Goal: Information Seeking & Learning: Learn about a topic

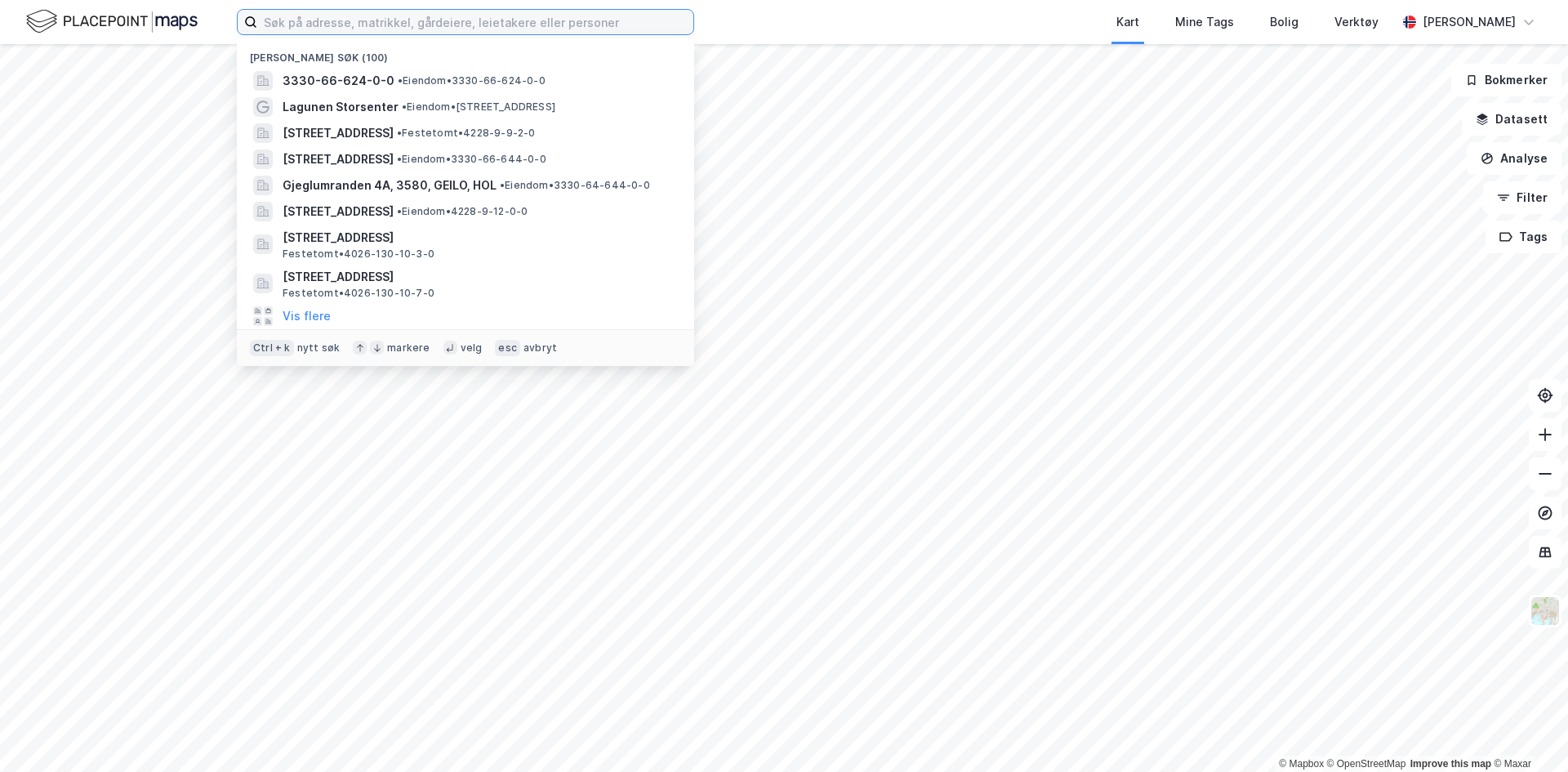
click at [305, 22] on input at bounding box center [475, 22] width 436 height 25
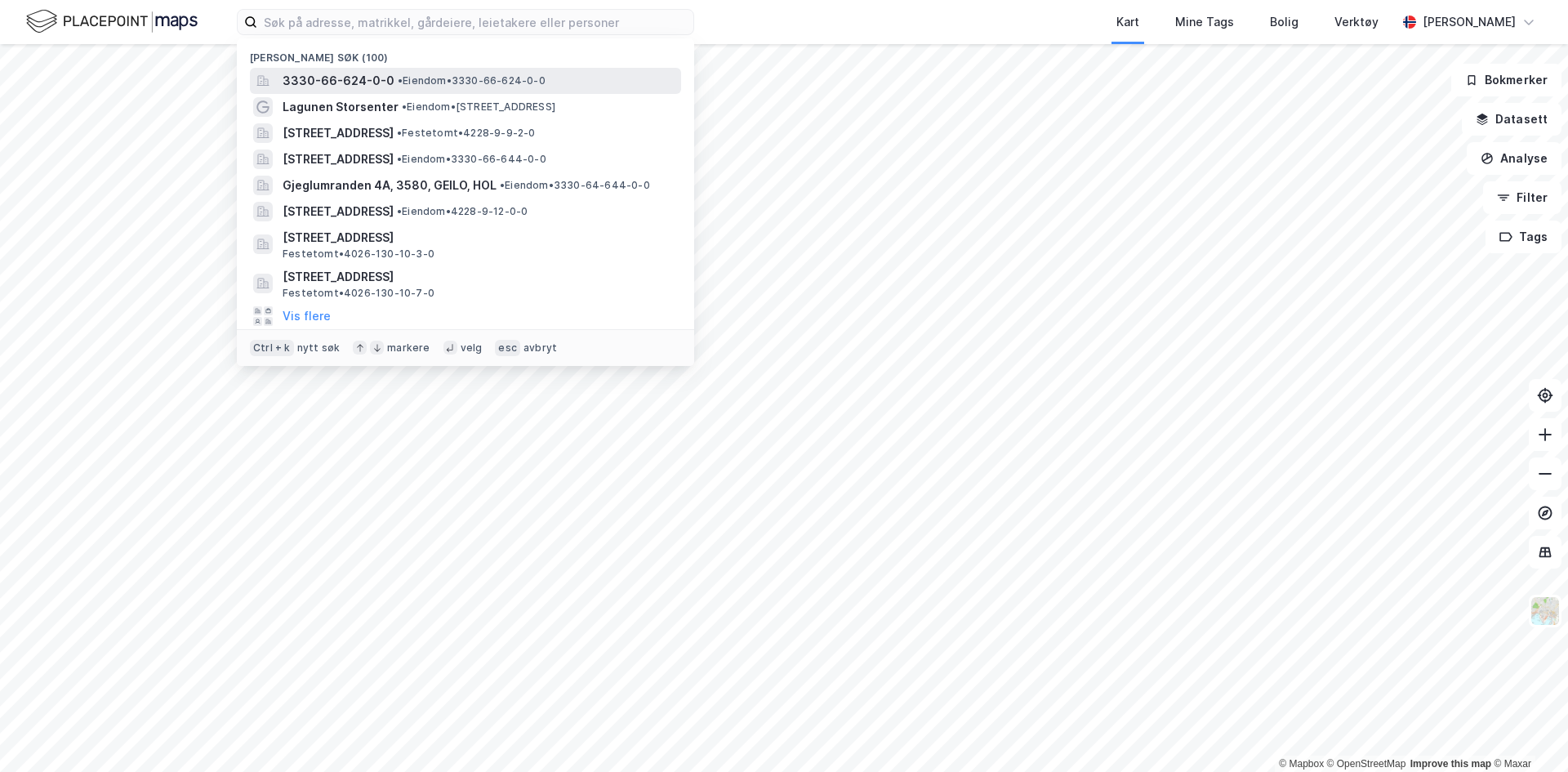
click at [331, 82] on span "3330-66-624-0-0" at bounding box center [338, 81] width 112 height 20
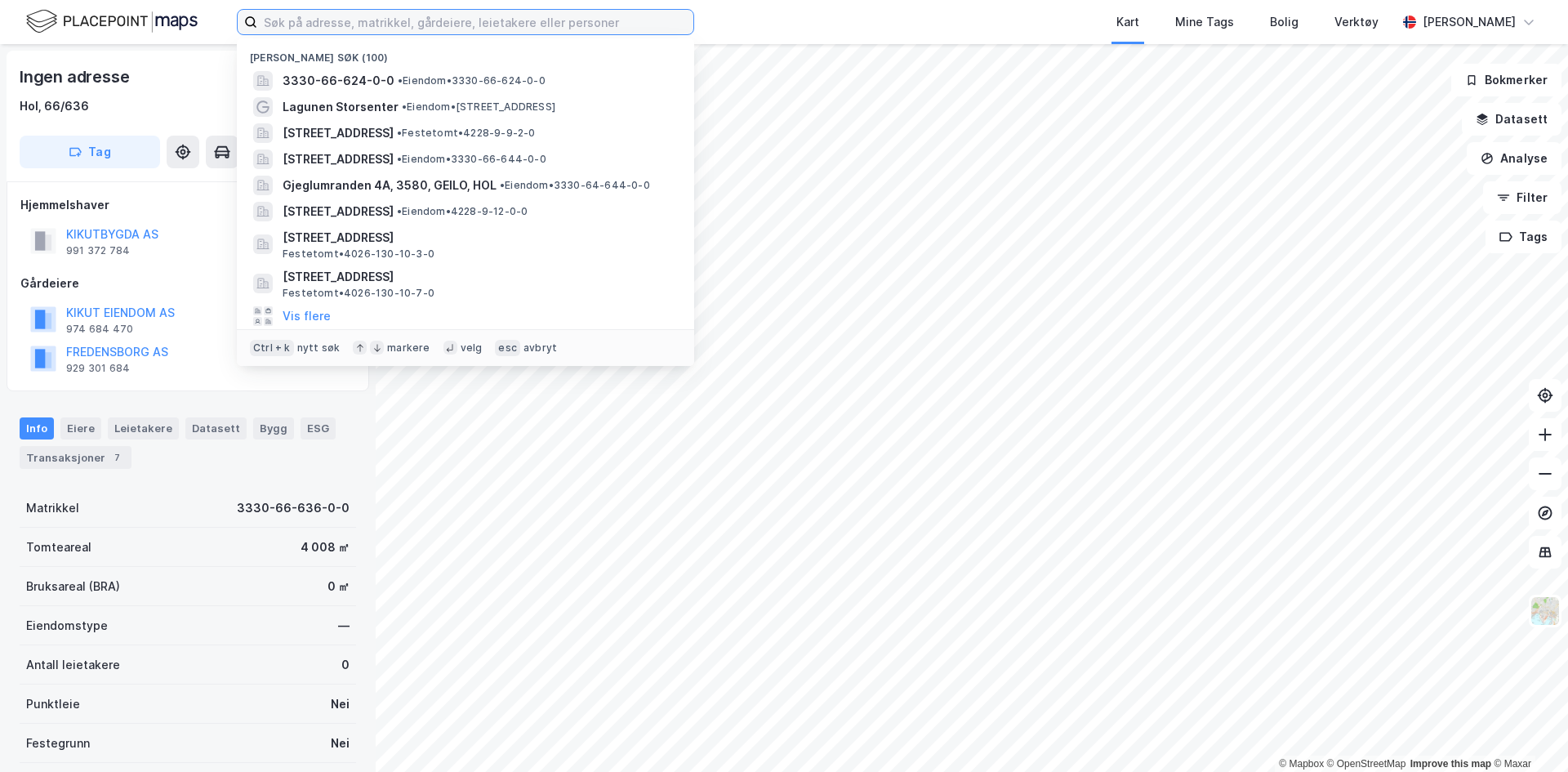
click at [414, 32] on input at bounding box center [475, 22] width 436 height 25
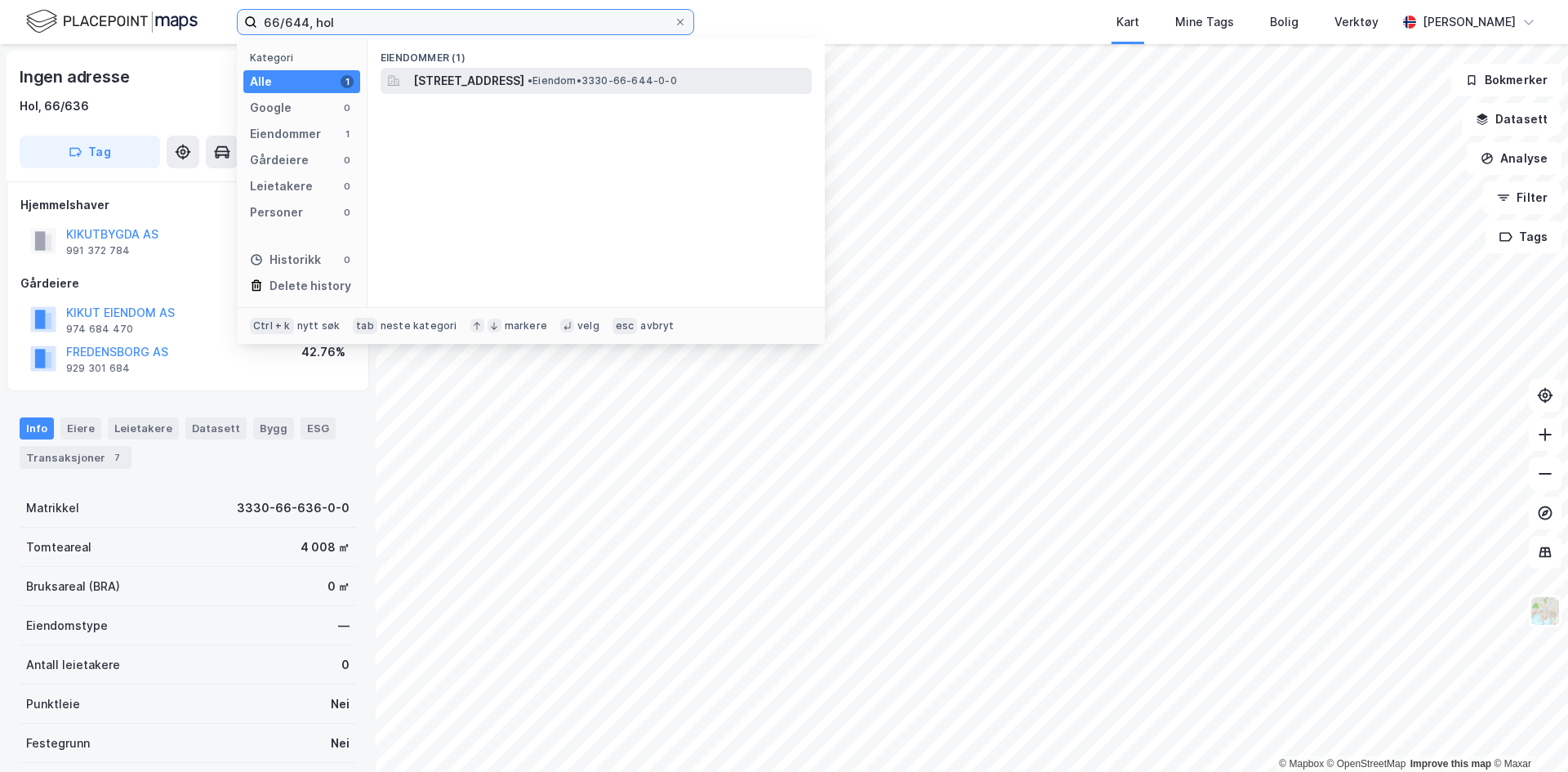
type input "66/644, hol"
click at [524, 82] on span "[STREET_ADDRESS]" at bounding box center [469, 81] width 111 height 20
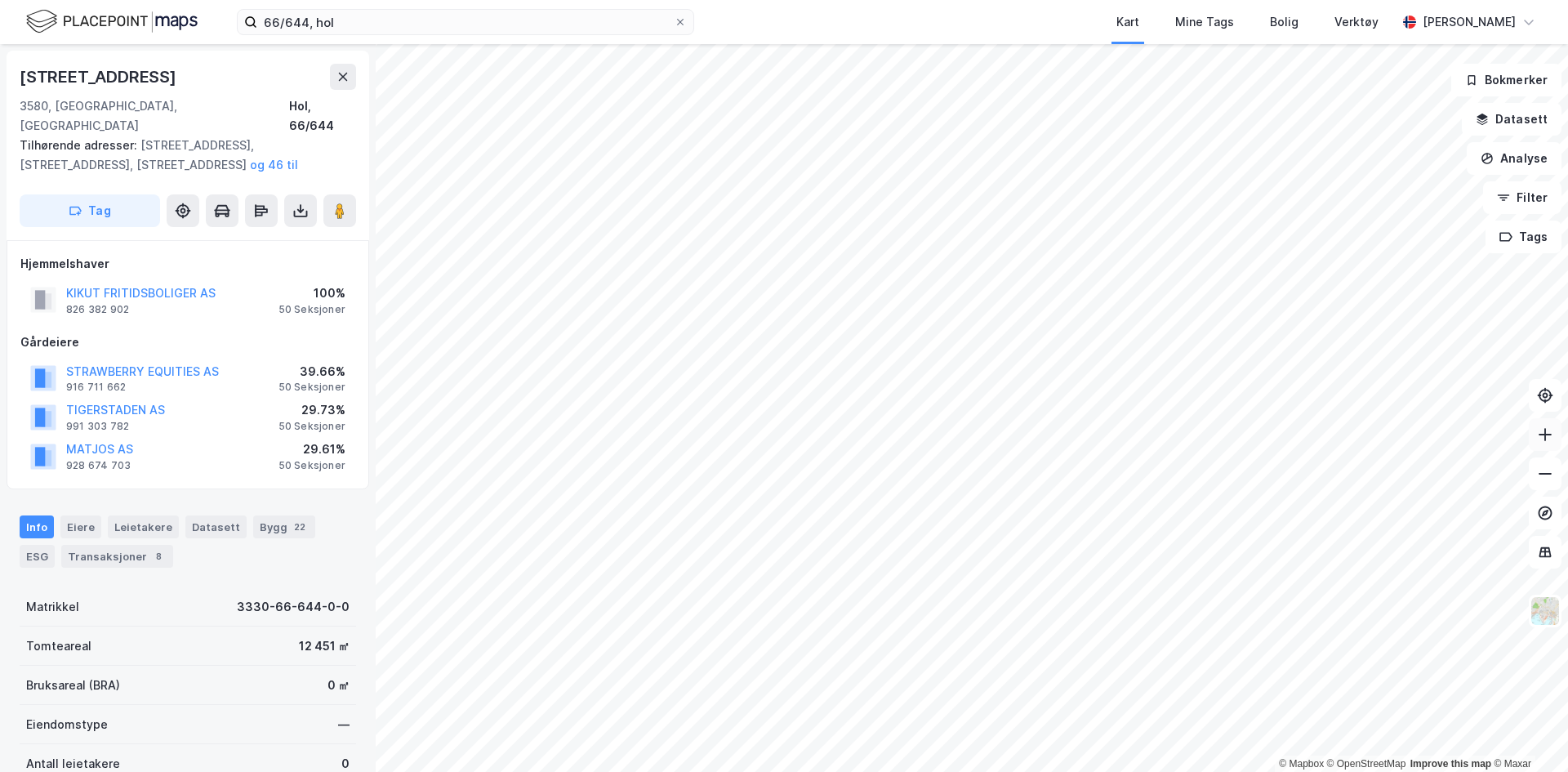
click at [1544, 433] on icon at bounding box center [1545, 435] width 17 height 17
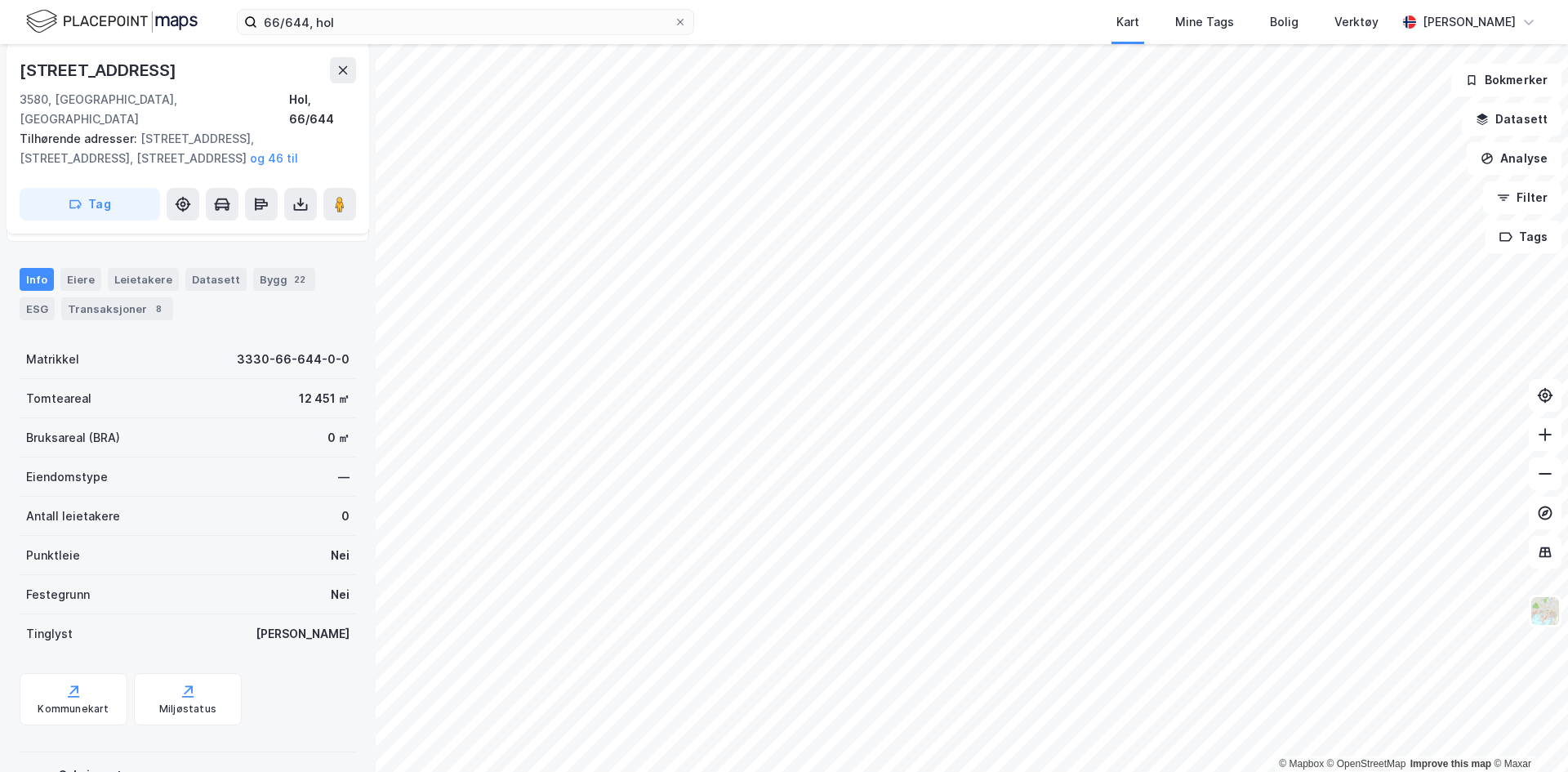
scroll to position [301, 0]
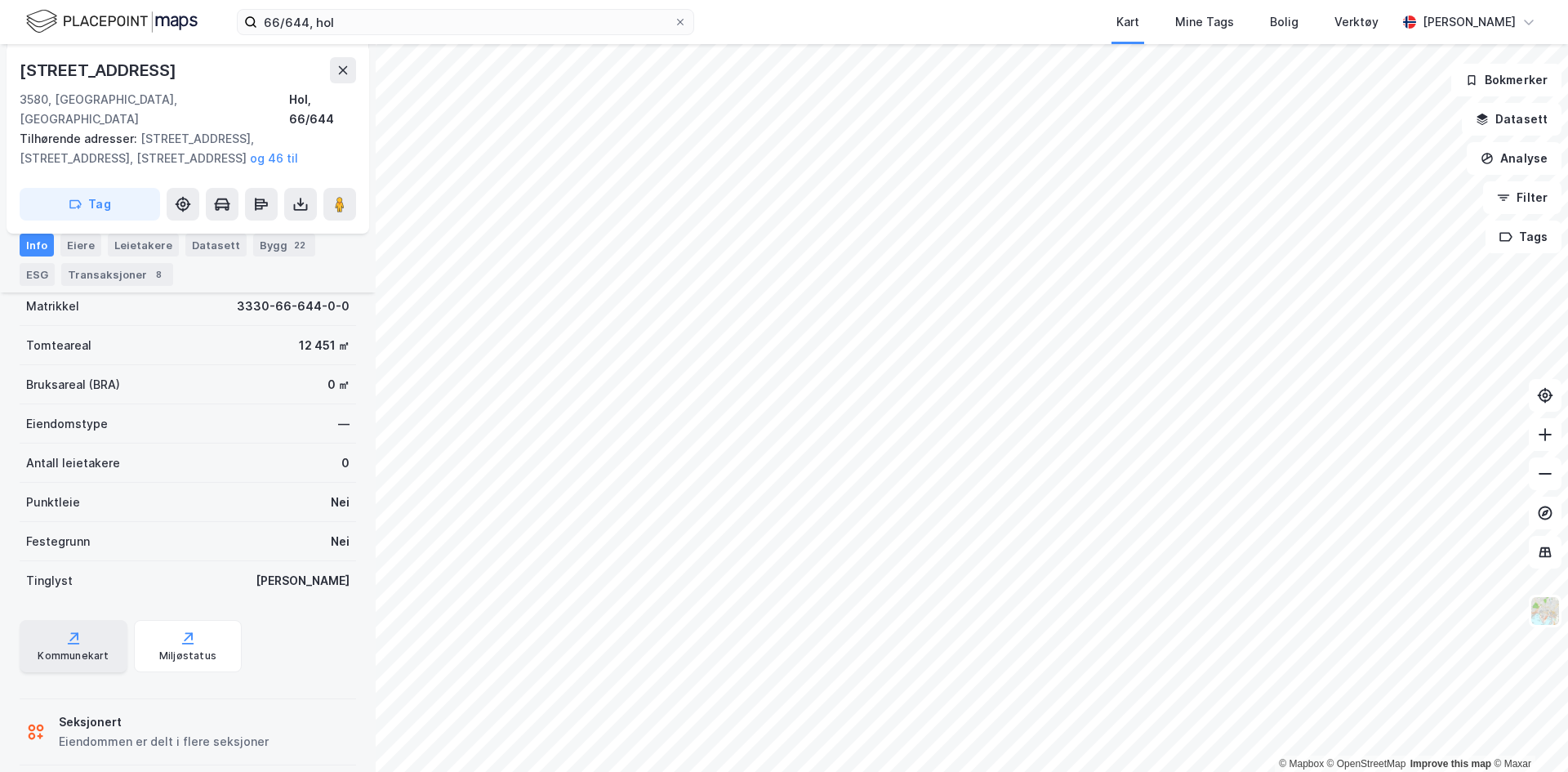
click at [65, 649] on div "Kommunekart" at bounding box center [73, 655] width 71 height 13
